Goal: Task Accomplishment & Management: Use online tool/utility

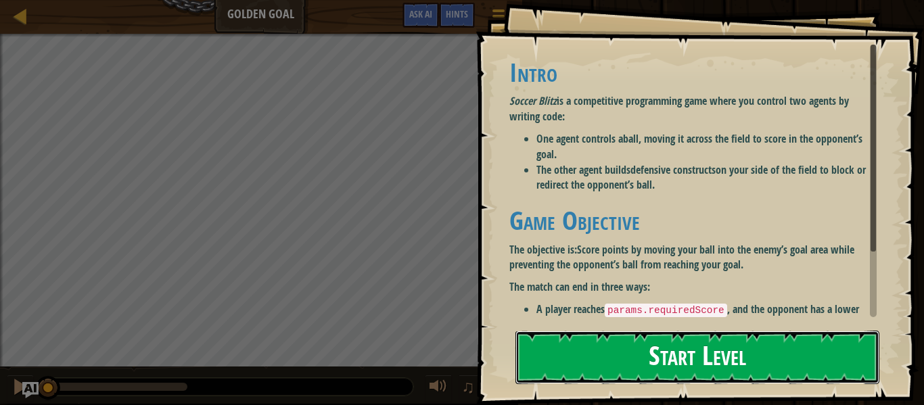
click at [698, 362] on button "Start Level" at bounding box center [698, 357] width 364 height 53
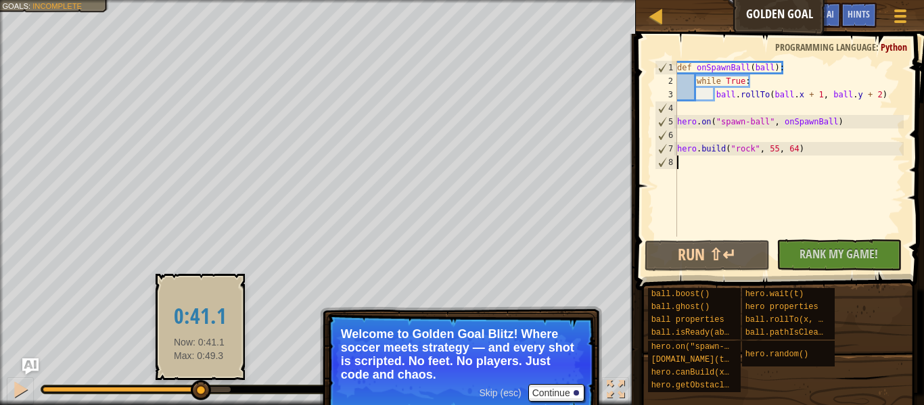
drag, startPoint x: 95, startPoint y: 388, endPoint x: 210, endPoint y: 387, distance: 115.0
click at [210, 387] on div at bounding box center [201, 390] width 20 height 20
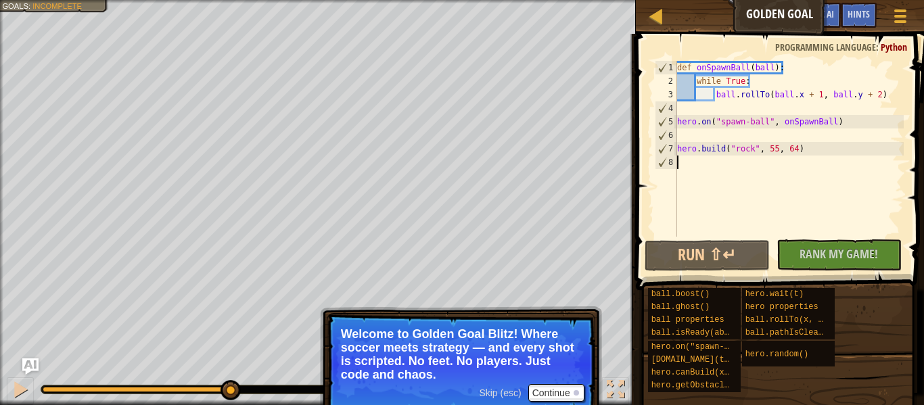
click at [229, 388] on div at bounding box center [137, 389] width 188 height 5
click at [24, 390] on div at bounding box center [21, 390] width 18 height 18
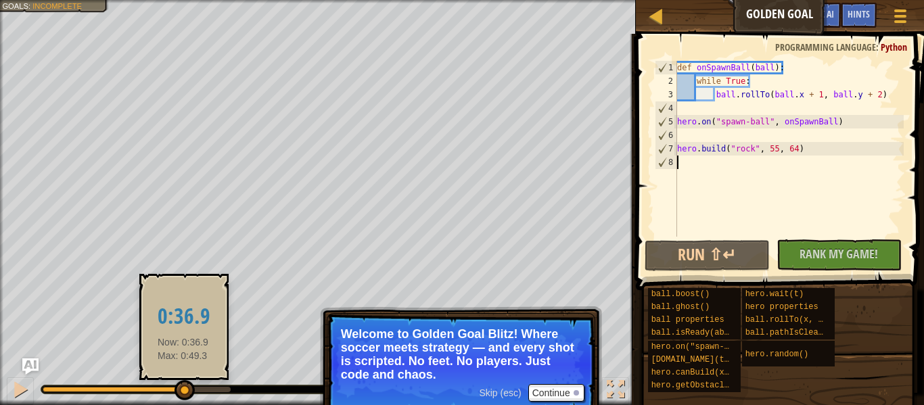
drag, startPoint x: 241, startPoint y: 389, endPoint x: 179, endPoint y: 388, distance: 62.3
click at [179, 388] on div at bounding box center [185, 390] width 20 height 20
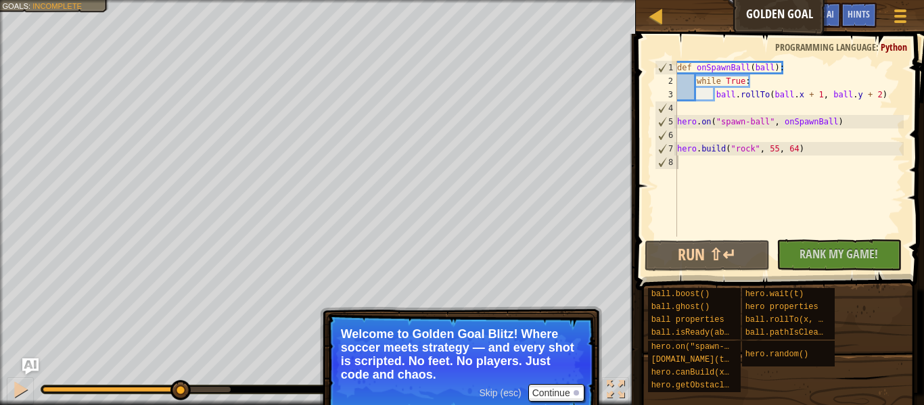
drag, startPoint x: 90, startPoint y: 372, endPoint x: 87, endPoint y: 384, distance: 12.5
click at [87, 384] on div "♫" at bounding box center [318, 386] width 636 height 41
click at [86, 385] on div at bounding box center [284, 389] width 487 height 9
click at [20, 384] on div at bounding box center [21, 390] width 18 height 18
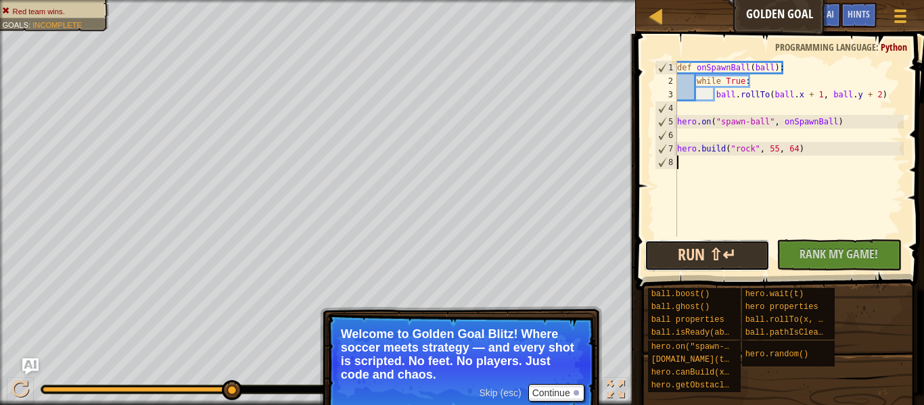
click at [755, 254] on button "Run ⇧↵" at bounding box center [707, 255] width 125 height 31
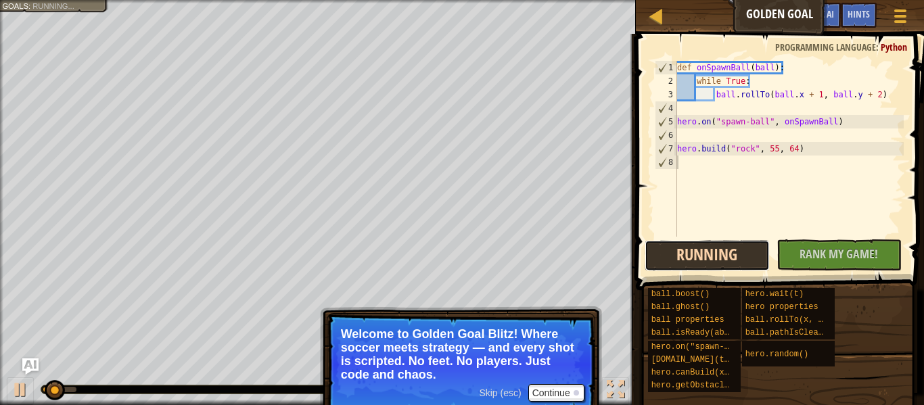
click at [755, 254] on button "Running" at bounding box center [707, 255] width 125 height 31
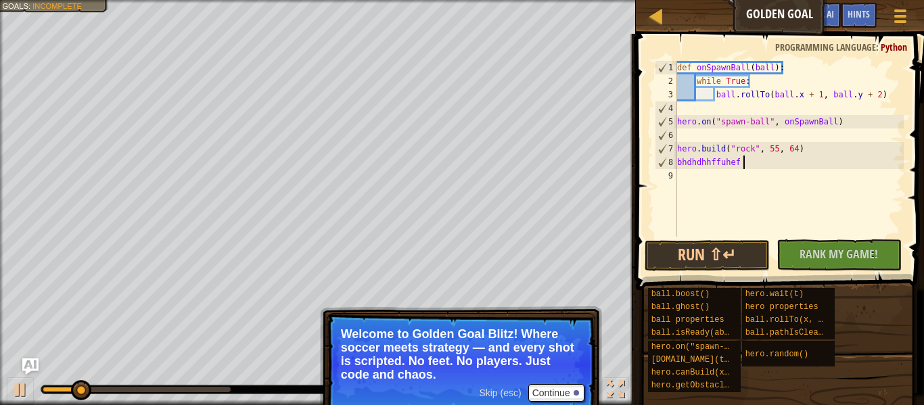
scroll to position [6, 9]
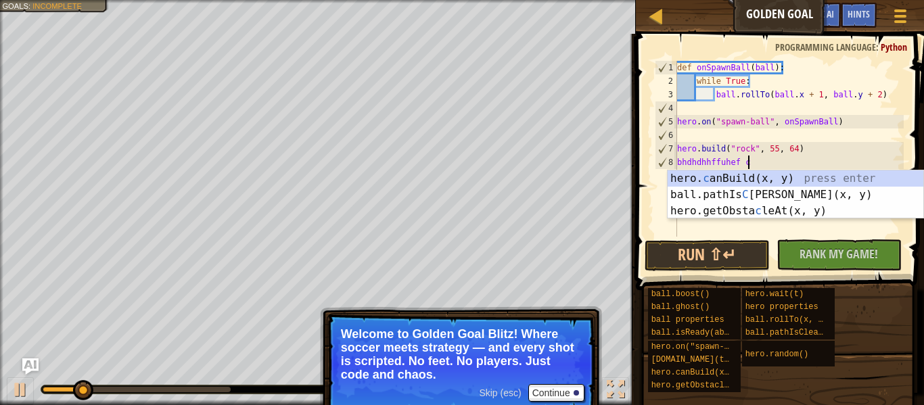
type textarea "bhdhdhhffuhef hero.canBuild(35, 65)"
